Goal: Task Accomplishment & Management: Use online tool/utility

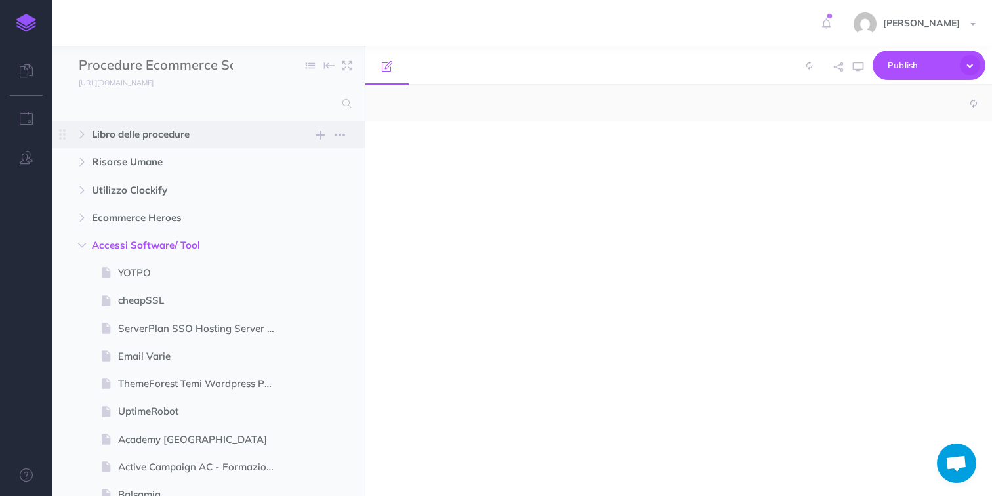
select select "null"
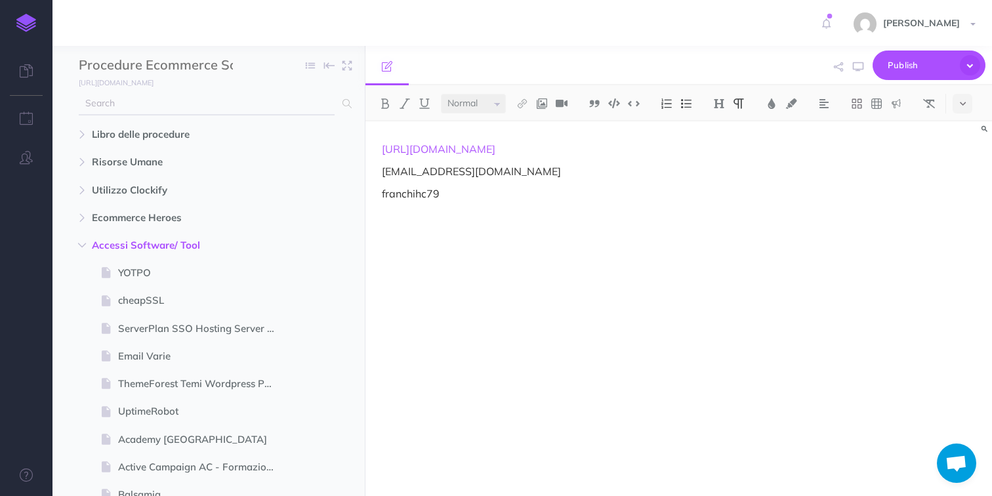
click at [209, 107] on input "text" at bounding box center [207, 104] width 256 height 24
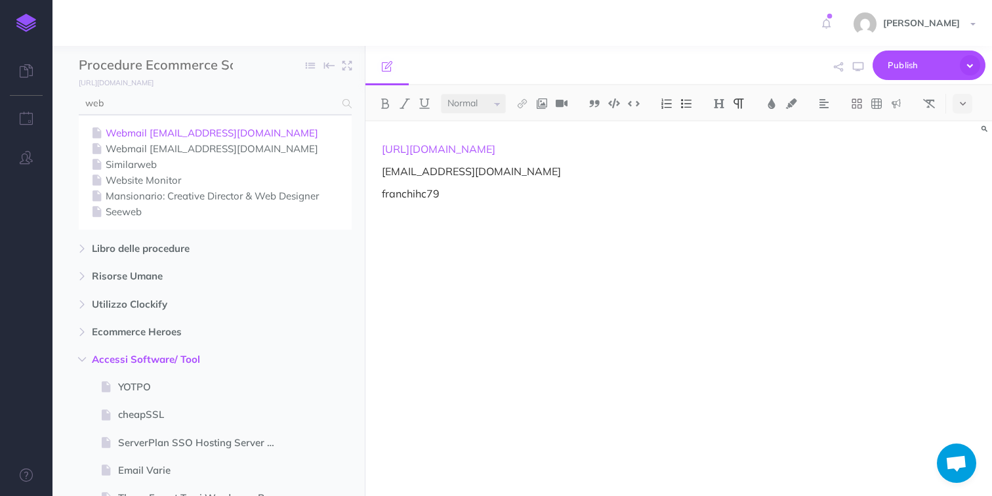
type input "web"
click at [181, 138] on link "Webmail [EMAIL_ADDRESS][DOMAIN_NAME]" at bounding box center [215, 133] width 253 height 16
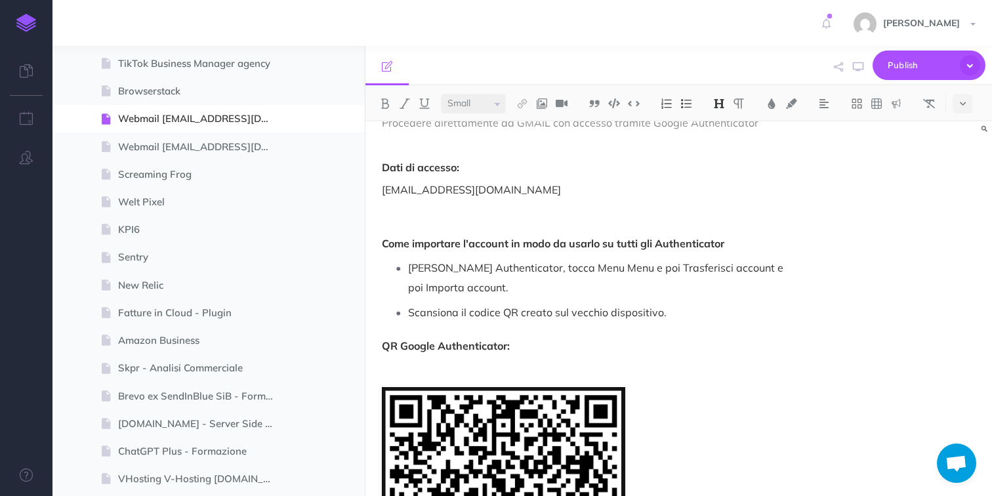
scroll to position [127, 0]
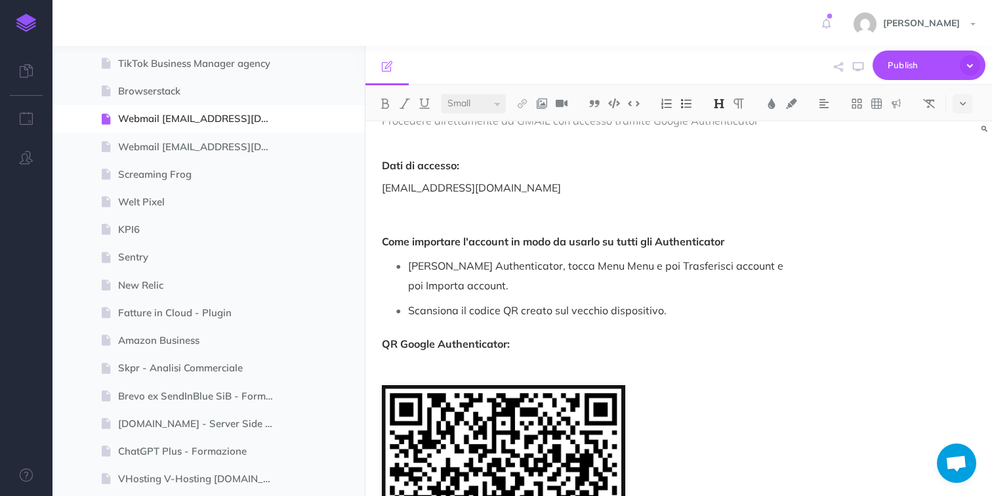
select select "null"
click at [522, 215] on p "Come importare l'account in modo da usarlo su tutti gli Authenticator" at bounding box center [585, 225] width 406 height 47
click at [969, 105] on button at bounding box center [963, 104] width 20 height 20
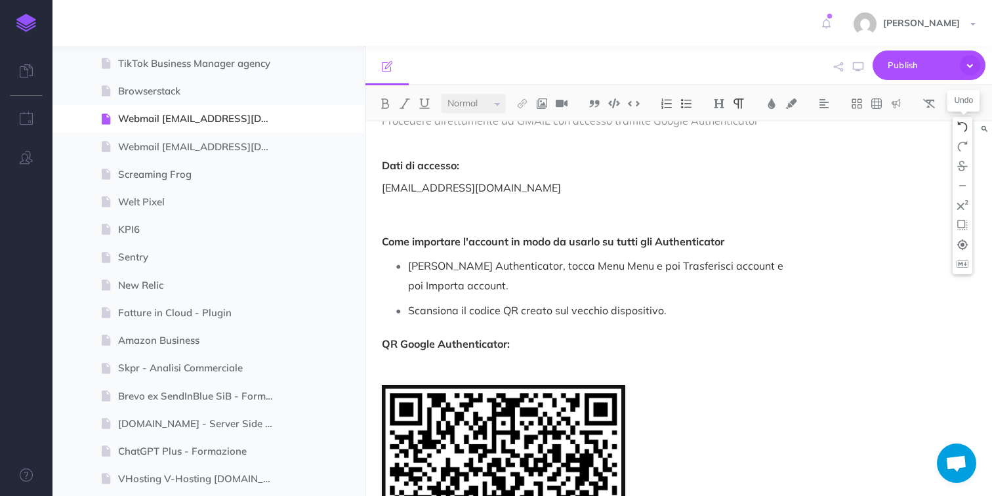
click at [962, 126] on img at bounding box center [963, 126] width 12 height 11
click at [966, 104] on icon at bounding box center [963, 103] width 6 height 9
click at [966, 125] on img at bounding box center [963, 126] width 12 height 11
click at [966, 99] on icon at bounding box center [963, 103] width 6 height 9
click at [963, 124] on img at bounding box center [963, 126] width 12 height 11
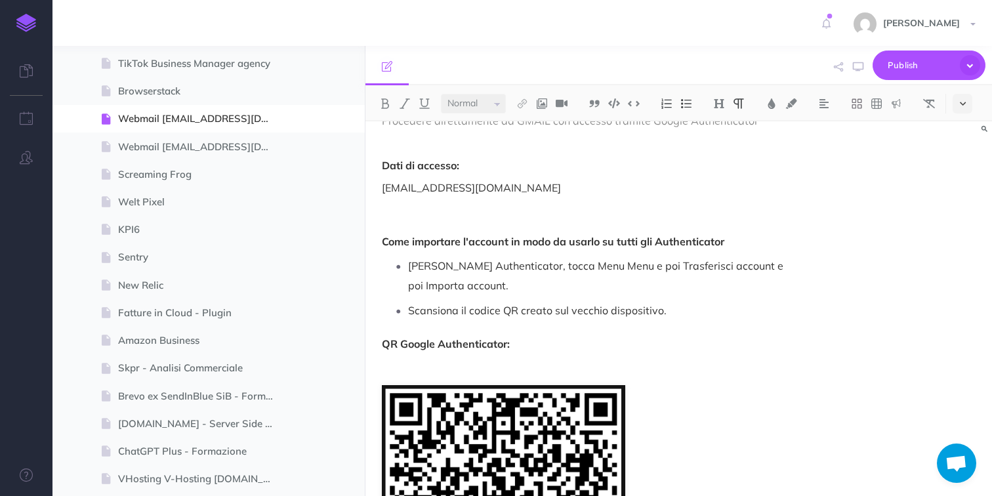
click at [968, 95] on button at bounding box center [963, 104] width 20 height 20
click at [958, 130] on img at bounding box center [963, 126] width 12 height 11
click at [968, 99] on button at bounding box center [963, 104] width 20 height 20
click at [552, 60] on ul at bounding box center [470, 65] width 209 height 39
click at [386, 66] on icon at bounding box center [387, 66] width 11 height 11
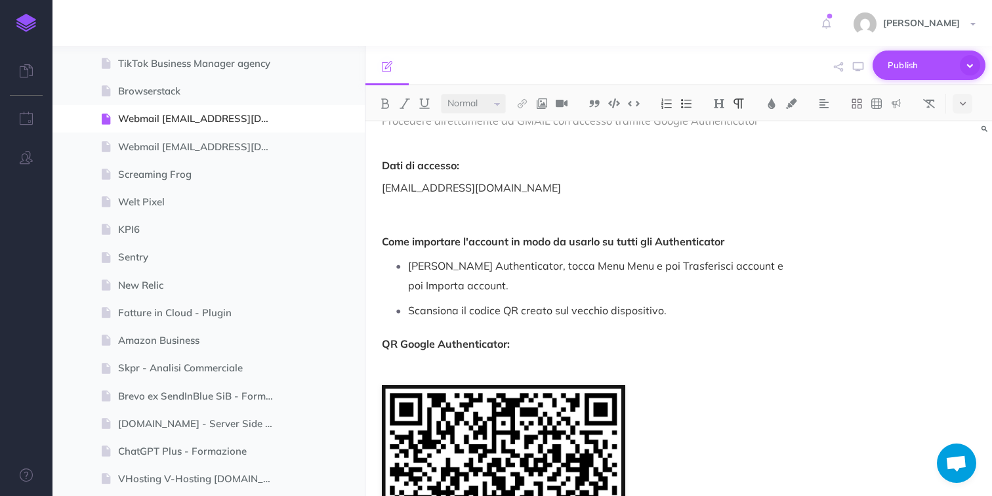
click at [975, 65] on icon "button" at bounding box center [970, 65] width 20 height 20
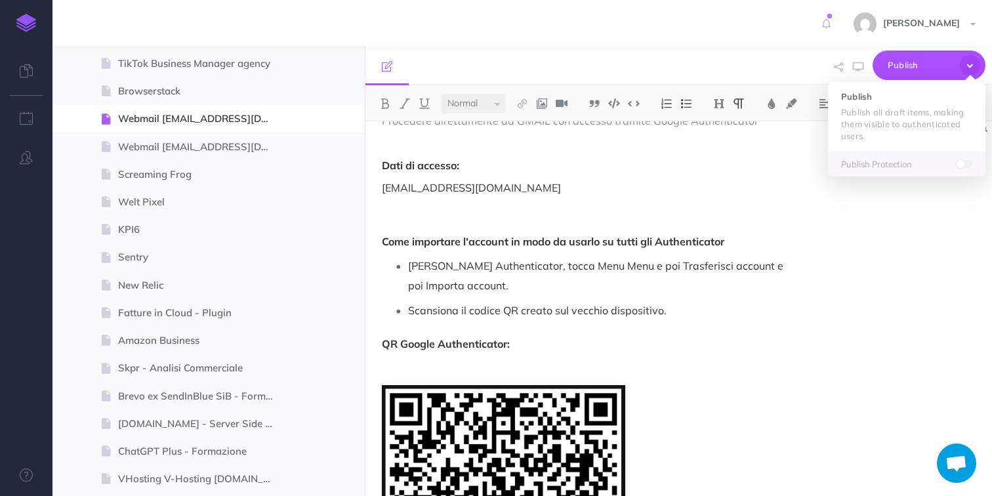
click at [780, 66] on div "Publish Publish Publish all draft items, making them visible to authenticated u…" at bounding box center [780, 66] width 411 height 40
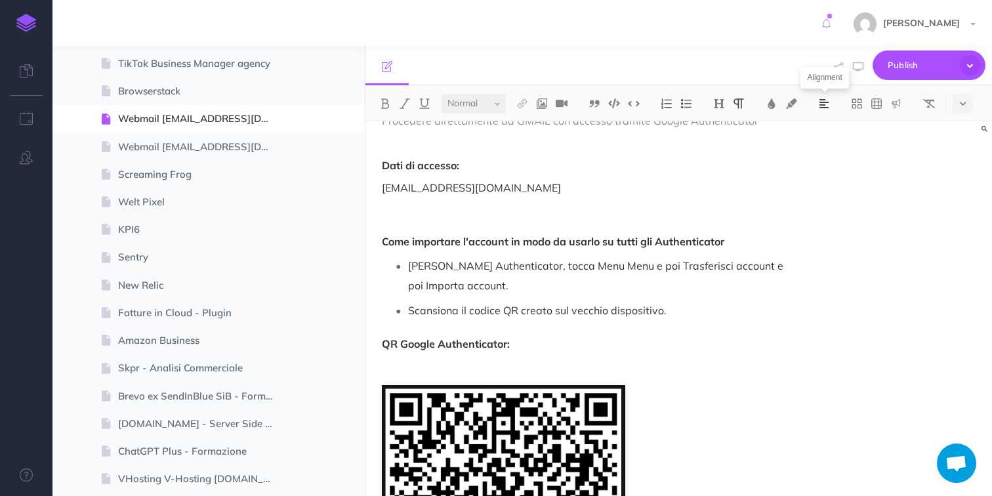
click at [819, 104] on button at bounding box center [825, 104] width 20 height 20
click at [958, 23] on span "[PERSON_NAME]" at bounding box center [922, 23] width 90 height 12
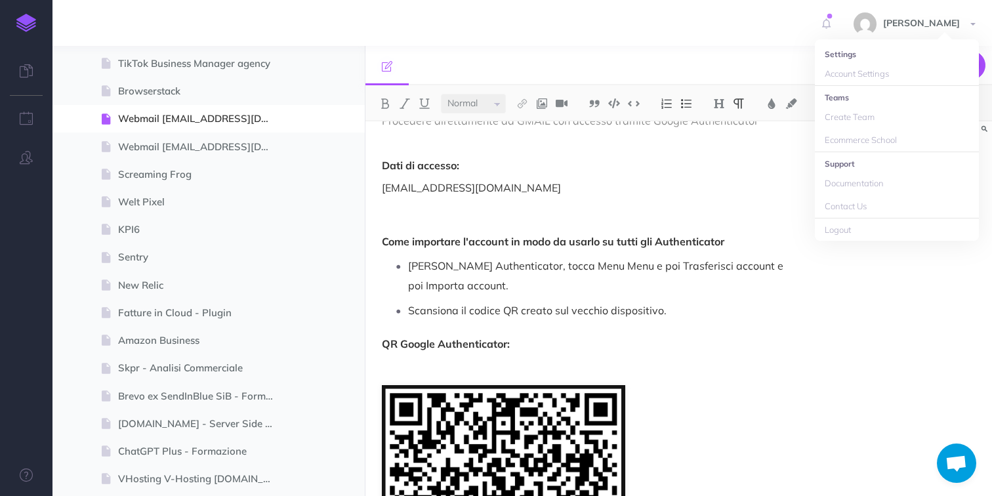
click at [742, 49] on div "Publish Publish Publish all draft items, making them visible to authenticated u…" at bounding box center [780, 66] width 411 height 40
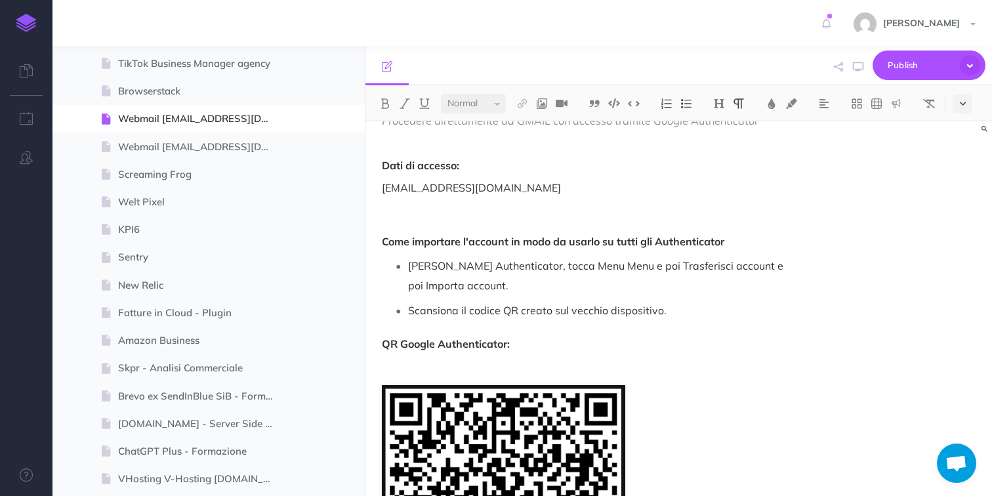
click at [970, 104] on button at bounding box center [963, 104] width 20 height 20
click at [646, 184] on p "[EMAIL_ADDRESS][DOMAIN_NAME]" at bounding box center [585, 188] width 406 height 16
click at [968, 105] on button at bounding box center [963, 104] width 20 height 20
click at [961, 123] on img at bounding box center [963, 126] width 12 height 11
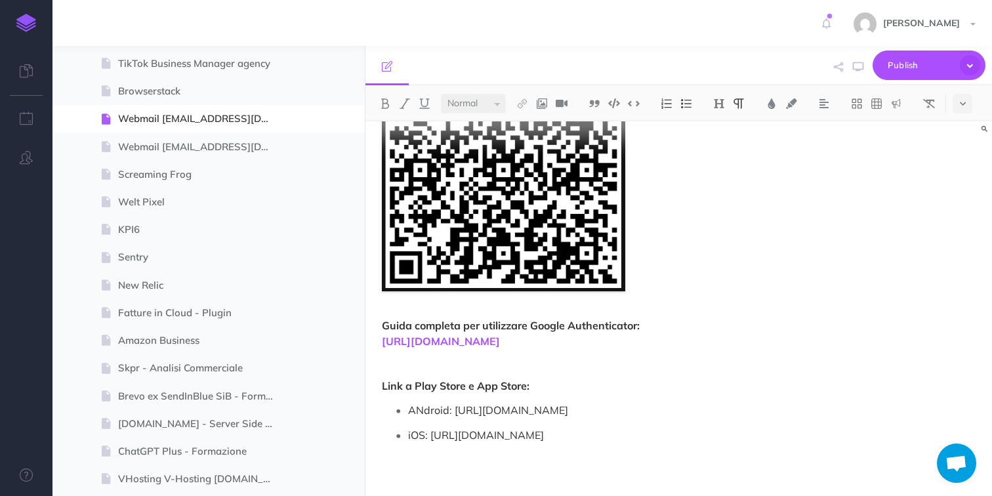
scroll to position [506, 0]
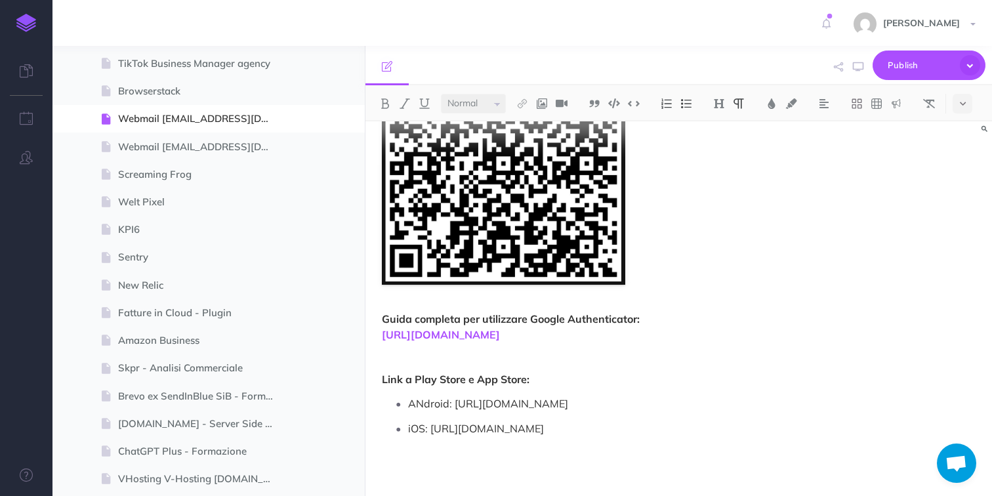
click at [427, 394] on p "ANdroid: [URL][DOMAIN_NAME]" at bounding box center [597, 404] width 379 height 20
click at [748, 372] on div "Accedi alla webmail [EMAIL_ADDRESS][DOMAIN_NAME] Link per accedere: Procedere d…" at bounding box center [585, 73] width 438 height 845
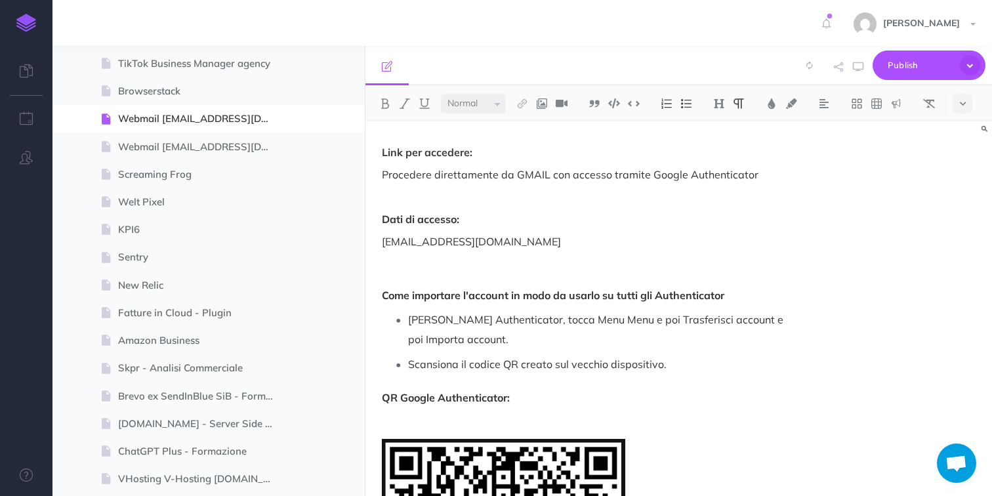
scroll to position [75, 0]
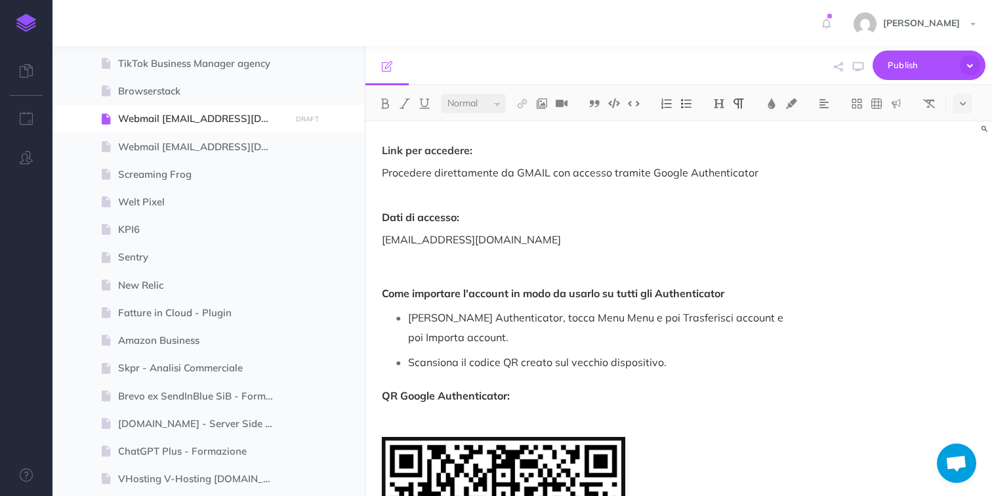
click at [504, 249] on div "Accedi alla webmail [EMAIL_ADDRESS][DOMAIN_NAME] Link per accedere: Procedere d…" at bounding box center [585, 468] width 438 height 845
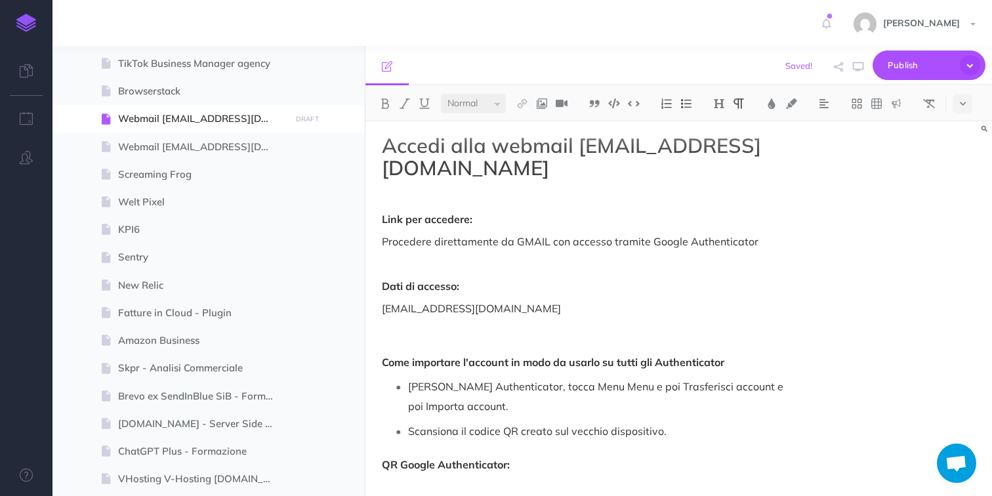
scroll to position [0, 0]
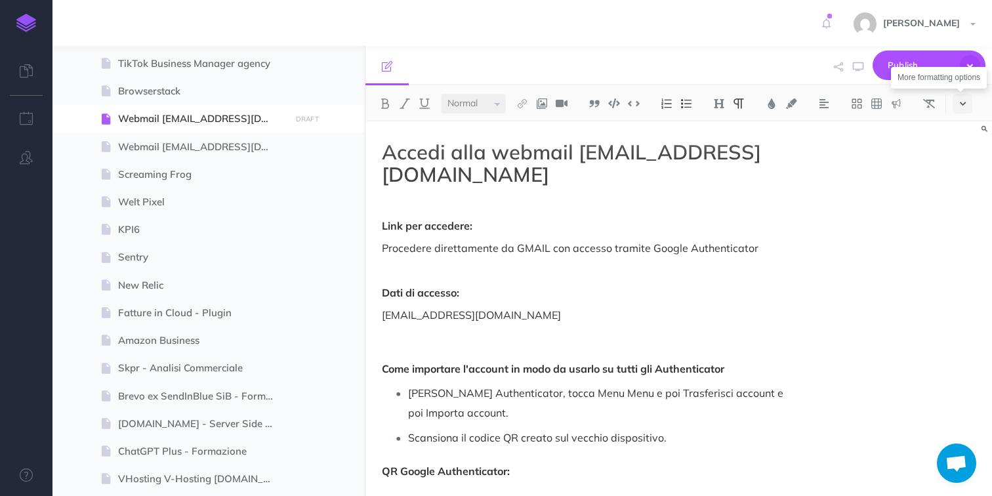
click at [973, 110] on button at bounding box center [963, 104] width 20 height 20
click at [417, 66] on ul at bounding box center [470, 65] width 209 height 39
click at [435, 336] on p "Come importare l'account in modo da usarlo su tutti gli Authenticator" at bounding box center [585, 353] width 406 height 47
click at [913, 51] on button "Publish" at bounding box center [929, 66] width 113 height 30
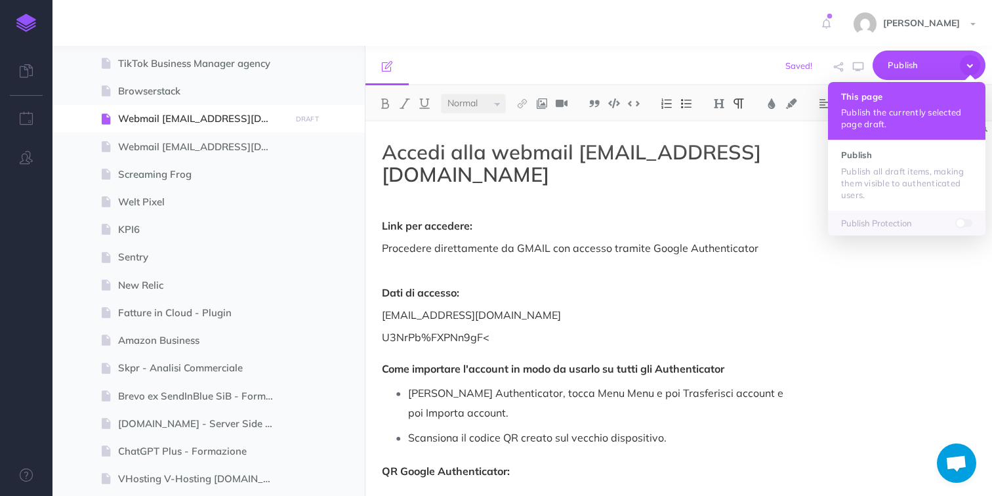
click at [863, 110] on p "Publish the currently selected page draft." at bounding box center [906, 118] width 131 height 24
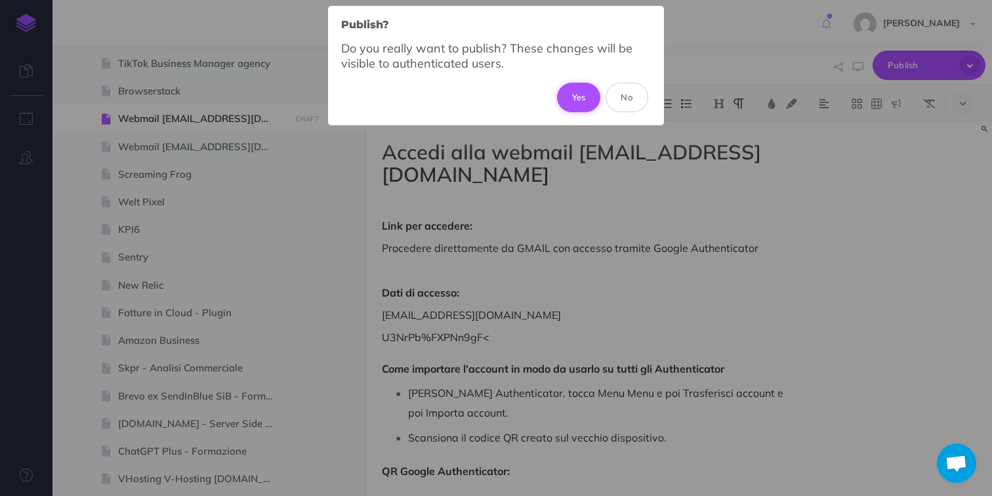
click at [591, 102] on button "Yes" at bounding box center [579, 97] width 44 height 29
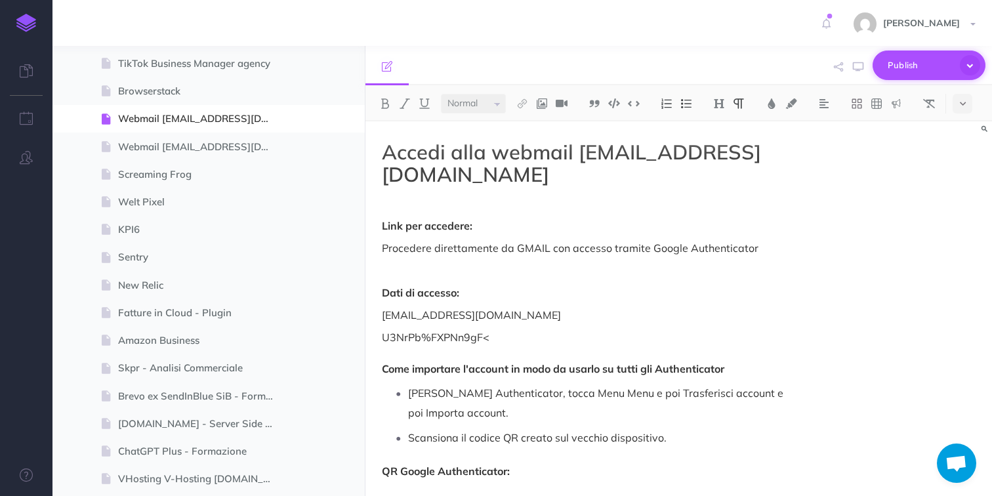
click at [885, 68] on button "Publish" at bounding box center [929, 66] width 113 height 30
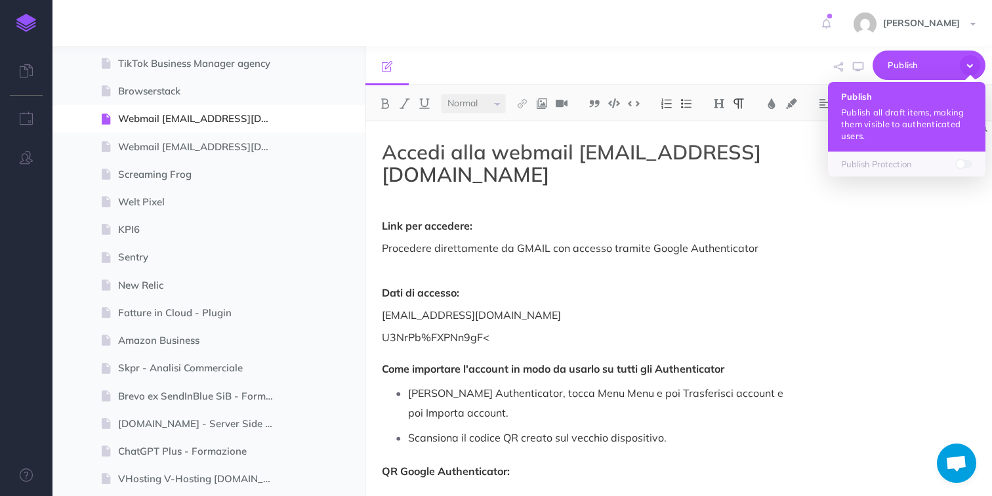
click at [874, 95] on h4 "Publish" at bounding box center [906, 96] width 131 height 9
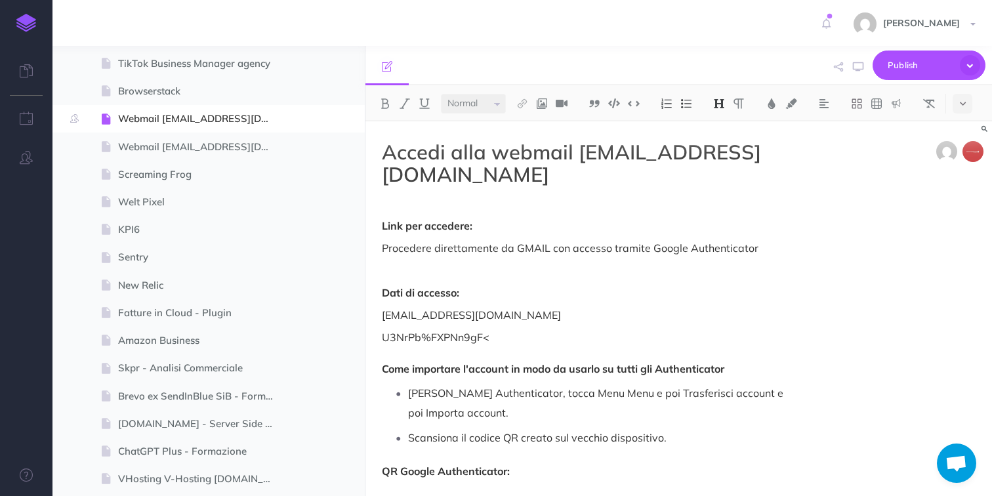
click at [444, 350] on p "U3NrPb%FXPNn9gF< Come importare l'account in modo da usarlo su tutti gli Authen…" at bounding box center [585, 353] width 406 height 47
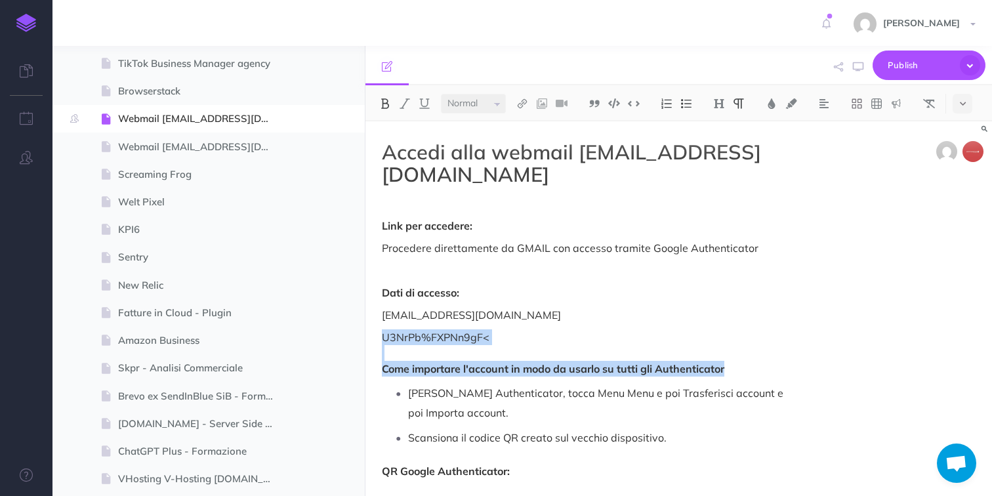
click at [445, 347] on p "U3NrPb%FXPNn9gF< Come importare l'account in modo da usarlo su tutti gli Authen…" at bounding box center [585, 353] width 406 height 47
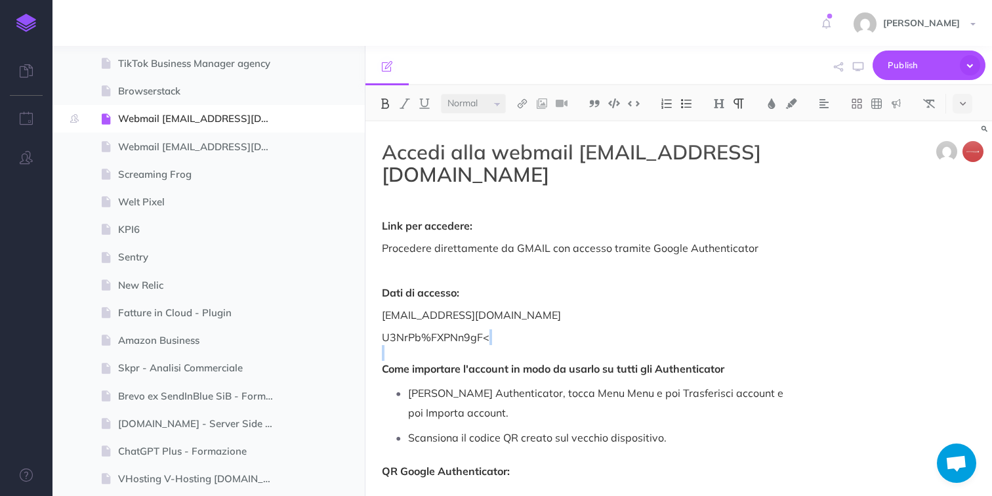
click at [445, 347] on p "U3NrPb%FXPNn9gF< Come importare l'account in modo da usarlo su tutti gli Authen…" at bounding box center [585, 353] width 406 height 47
click at [447, 341] on p "U3NrPb%FXPNn9gF< Come importare l'account in modo da usarlo su tutti gli Authen…" at bounding box center [585, 353] width 406 height 47
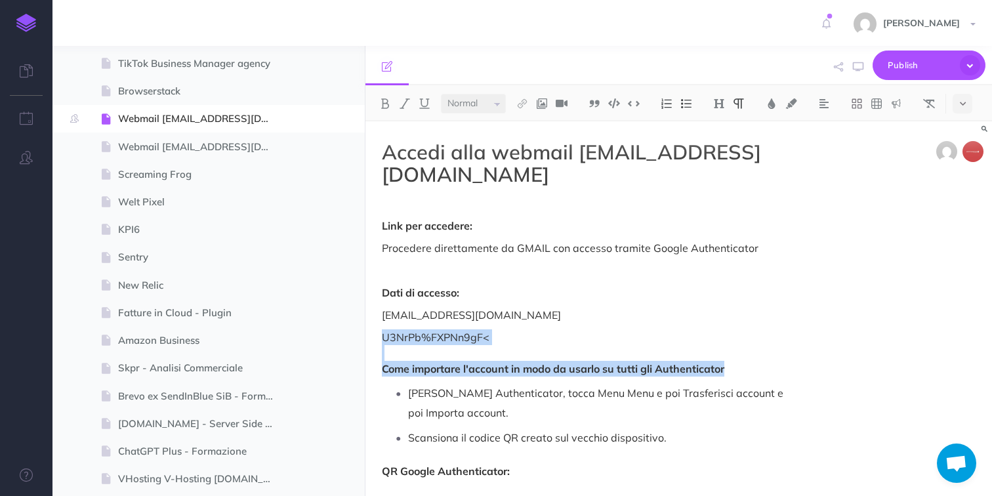
click at [447, 341] on p "U3NrPb%FXPNn9gF< Come importare l'account in modo da usarlo su tutti gli Authen…" at bounding box center [585, 353] width 406 height 47
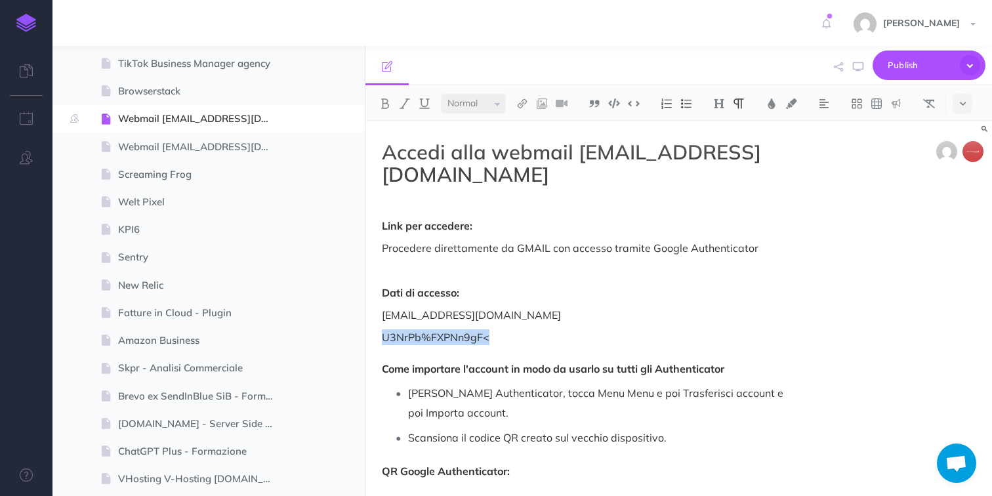
drag, startPoint x: 509, startPoint y: 341, endPoint x: 379, endPoint y: 343, distance: 130.0
copy p "U3NrPb%FXPNn9gF<"
click at [945, 66] on span "Publish" at bounding box center [921, 65] width 66 height 20
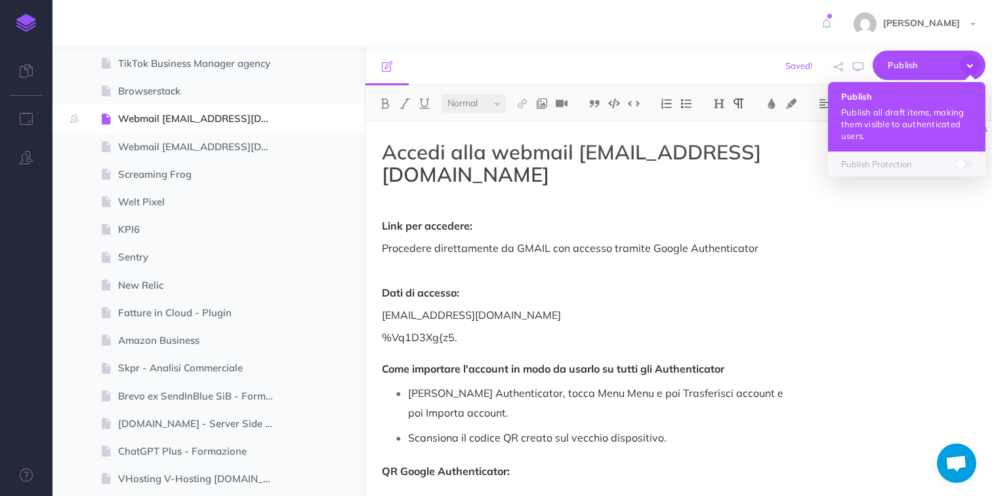
click at [885, 110] on p "Publish all draft items, making them visible to authenticated users." at bounding box center [906, 123] width 131 height 35
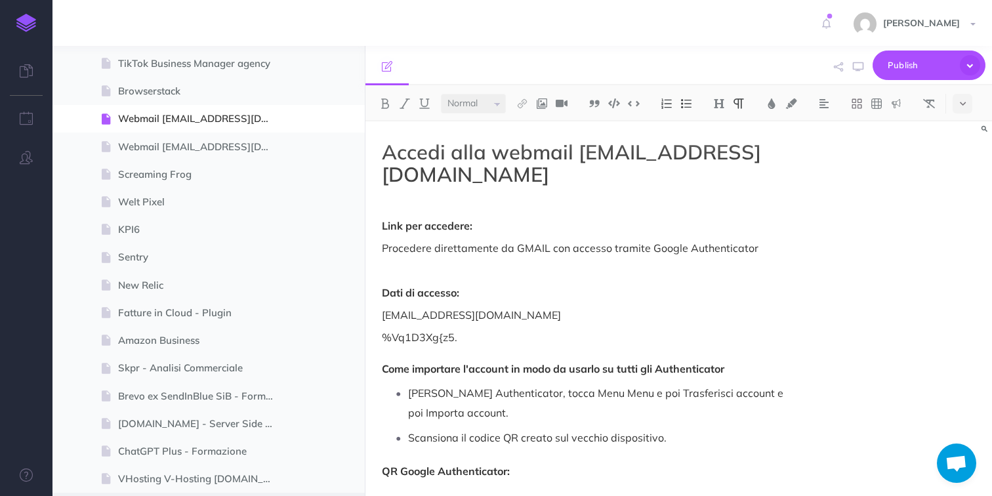
select select "small"
